Goal: Task Accomplishment & Management: Complete application form

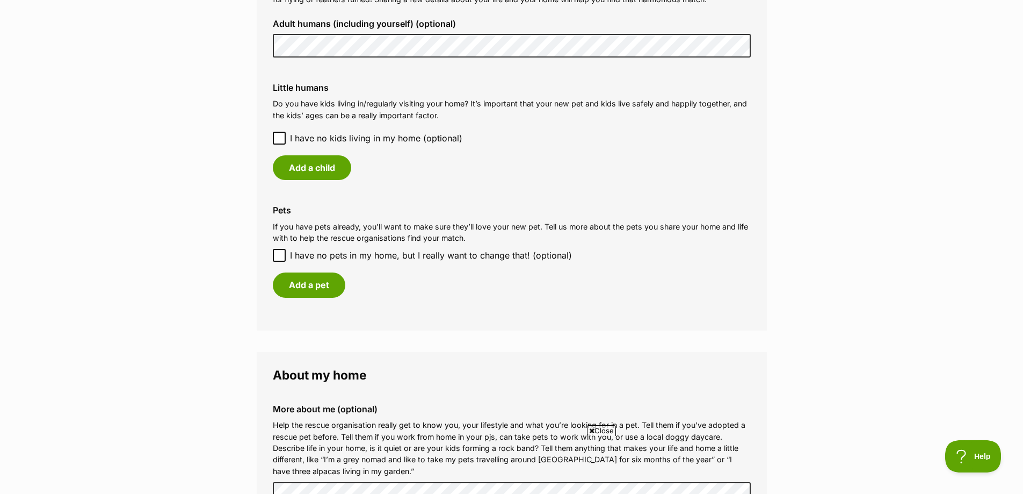
scroll to position [859, 0]
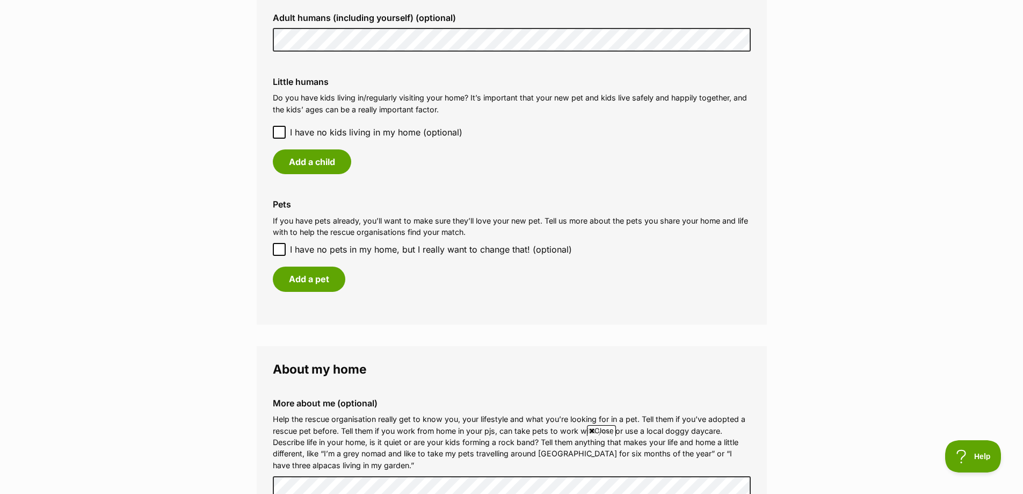
click at [279, 249] on icon at bounding box center [280, 249] width 8 height 8
click at [279, 249] on input "I have no pets in my home, but I really want to change that! (optional)" at bounding box center [279, 249] width 13 height 13
checkbox input "true"
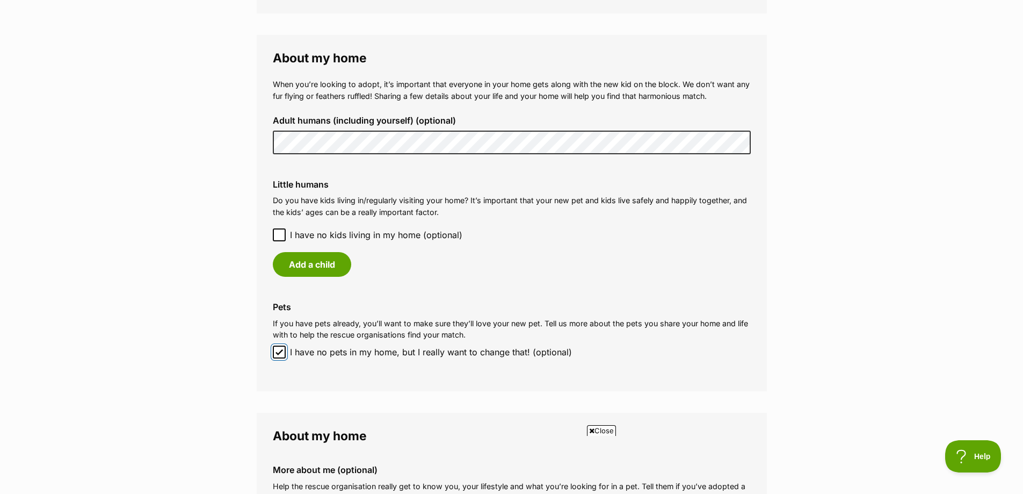
scroll to position [752, 0]
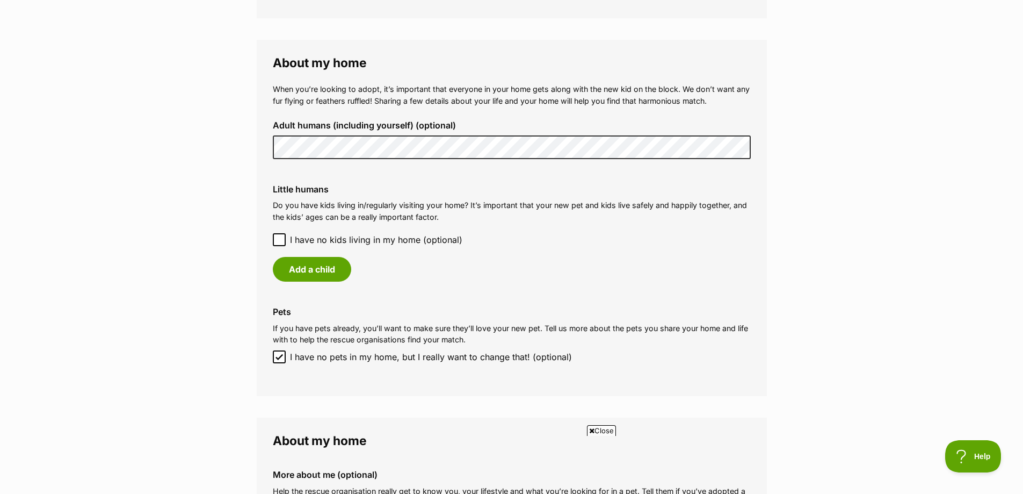
click at [276, 236] on icon at bounding box center [280, 240] width 8 height 8
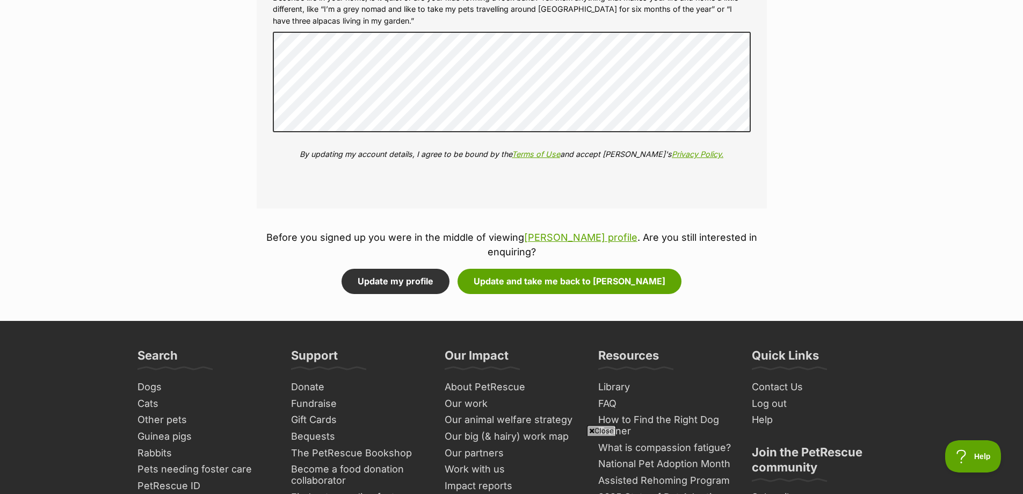
scroll to position [1235, 0]
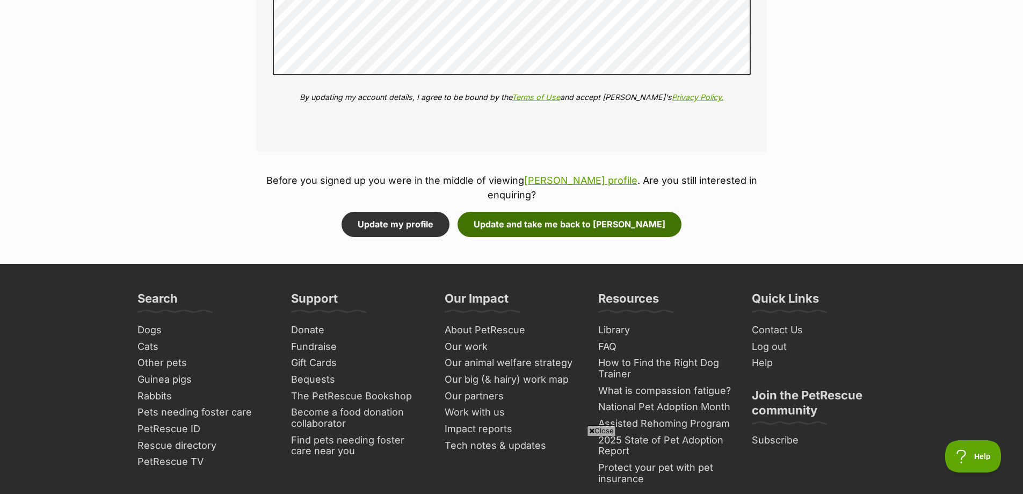
drag, startPoint x: 501, startPoint y: 218, endPoint x: 715, endPoint y: 251, distance: 216.8
click at [501, 218] on button "Update and take me back to [PERSON_NAME]" at bounding box center [570, 224] width 224 height 25
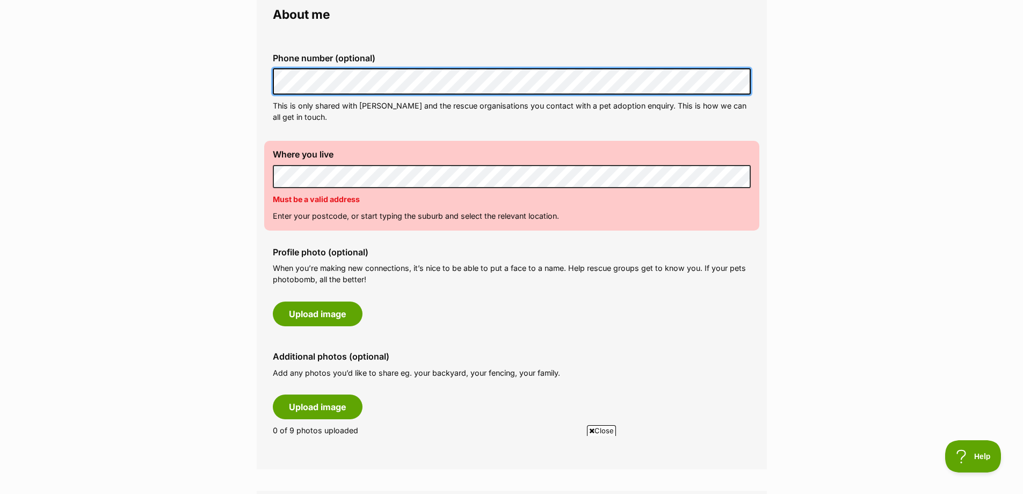
scroll to position [322, 0]
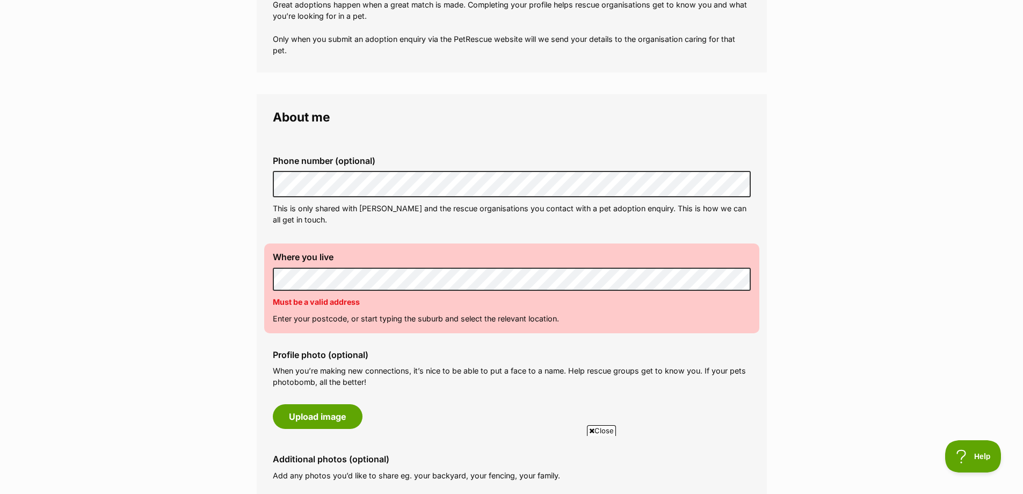
scroll to position [215, 0]
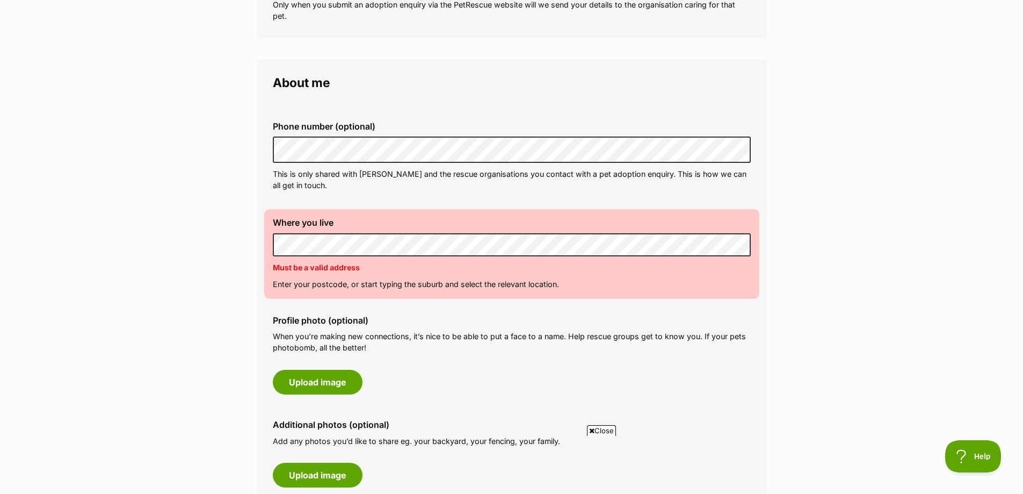
click at [383, 278] on div "Where you live Address line 1 (optional) Address line 2 (optional) Suburb (opti…" at bounding box center [511, 253] width 495 height 89
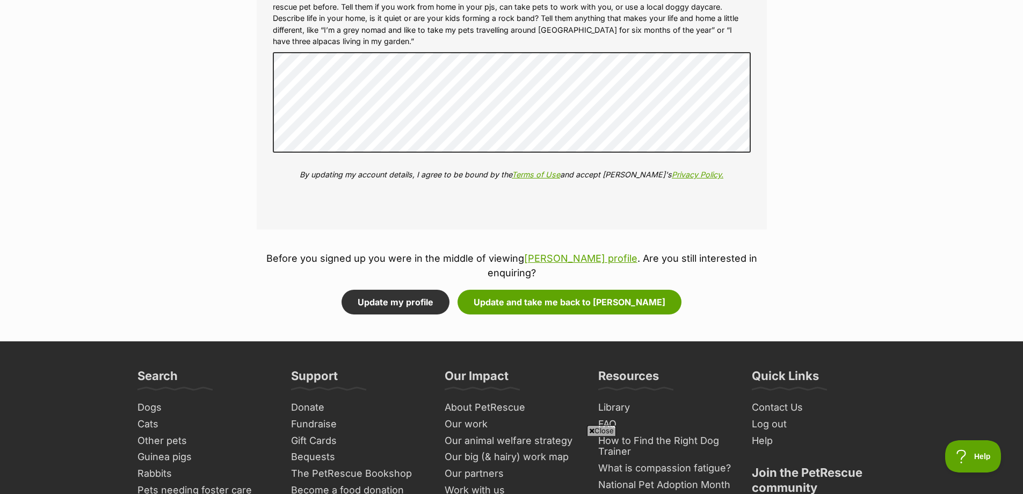
scroll to position [1235, 0]
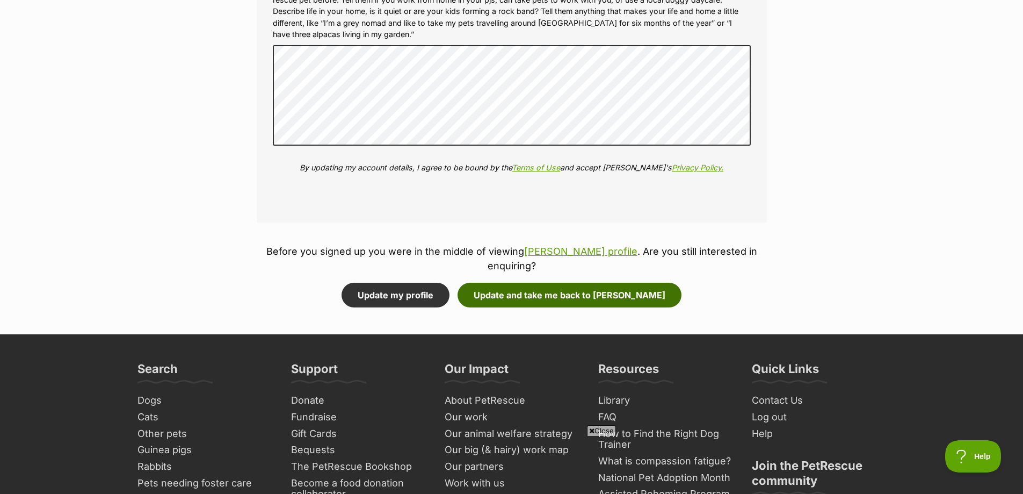
click at [578, 294] on button "Update and take me back to [PERSON_NAME]" at bounding box center [570, 295] width 224 height 25
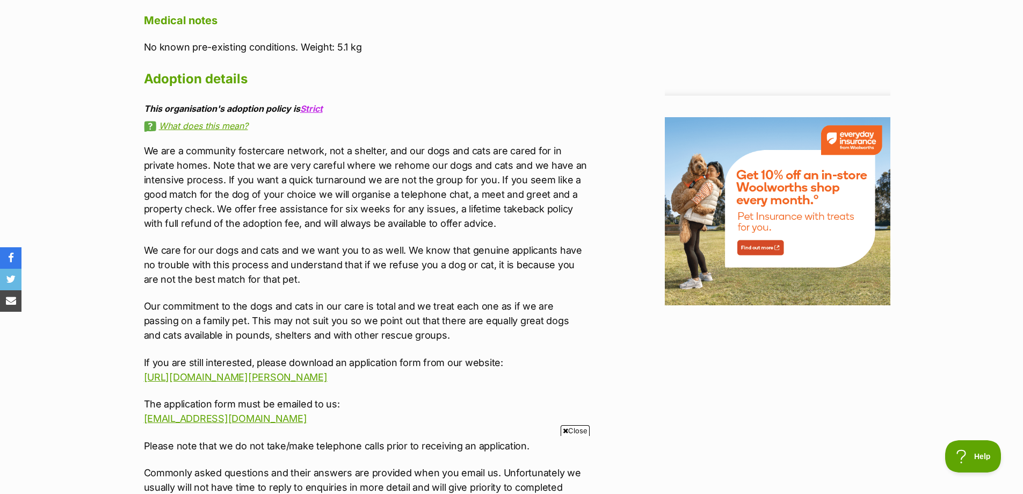
scroll to position [1396, 0]
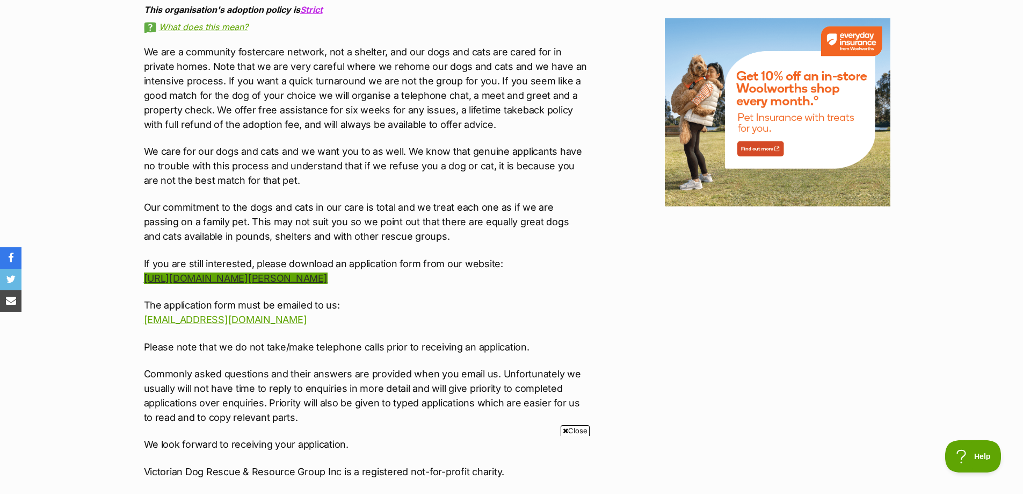
click at [328, 278] on link "http://www.victoriandogrescue.org.au/about-vicdrg/adoption-and-foster-applicati…" at bounding box center [236, 277] width 184 height 11
